Goal: Transaction & Acquisition: Purchase product/service

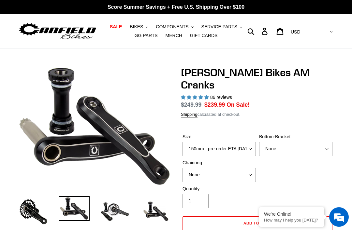
select select "highest-rating"
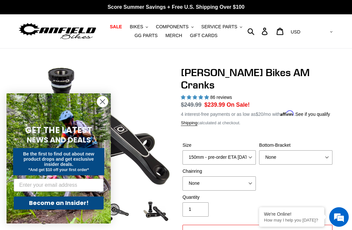
click at [100, 98] on circle "Close dialog" at bounding box center [102, 101] width 11 height 11
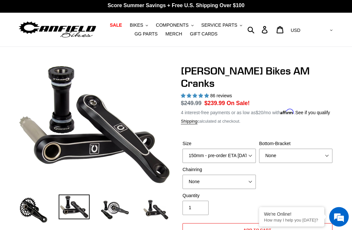
scroll to position [2, 0]
click at [245, 149] on select "150mm - pre-order ETA [DATE] 155mm - pre-order ETA [DATE] 160mm - pre-order ETA…" at bounding box center [218, 156] width 73 height 14
click at [284, 150] on select "None BSA Threaded 68/73mm Press Fit PF92" at bounding box center [295, 156] width 73 height 14
click at [301, 151] on select "None BSA Threaded 68/73mm Press Fit PF92" at bounding box center [295, 156] width 73 height 14
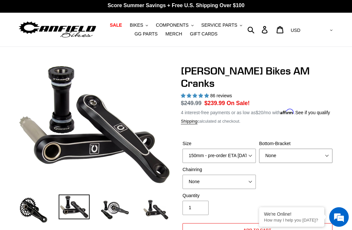
select select "BSA Threaded 68/73mm"
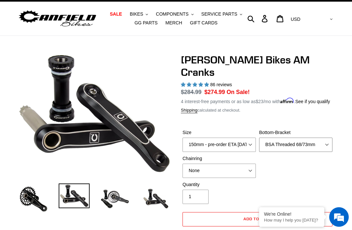
scroll to position [13, 0]
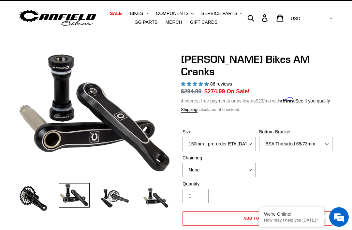
click at [237, 166] on select "None 30t Round (Boost 148) 30t Oval (Boost 148) 32t Round (Boost 148) 32t Oval …" at bounding box center [218, 170] width 73 height 14
select select "30t Oval (Boost 148)"
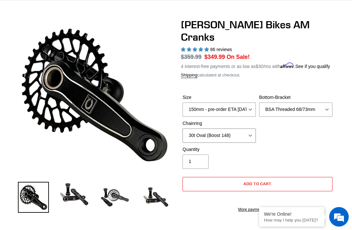
scroll to position [48, 0]
click at [83, 194] on img at bounding box center [74, 194] width 31 height 25
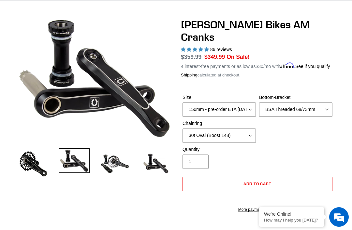
click at [125, 162] on img at bounding box center [114, 164] width 31 height 31
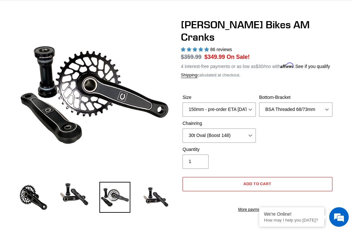
click at [151, 197] on img at bounding box center [155, 197] width 31 height 31
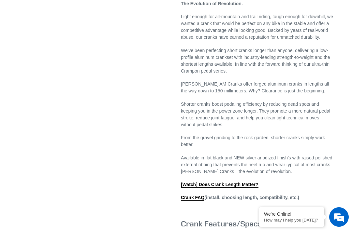
scroll to position [281, 0]
